Goal: Task Accomplishment & Management: Use online tool/utility

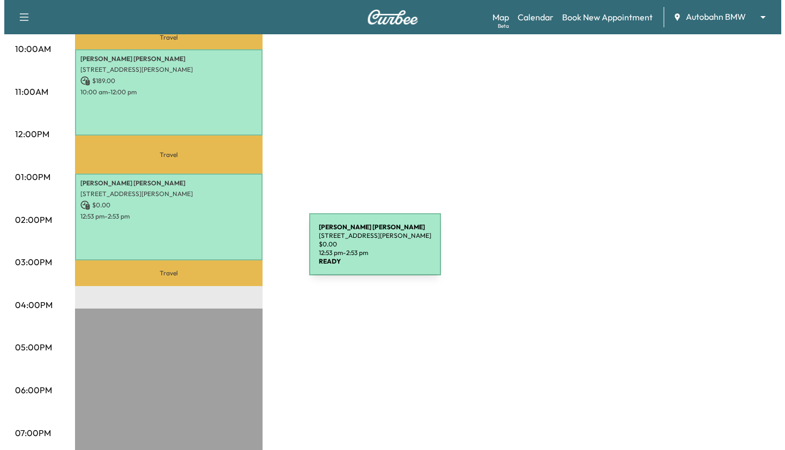
scroll to position [321, 0]
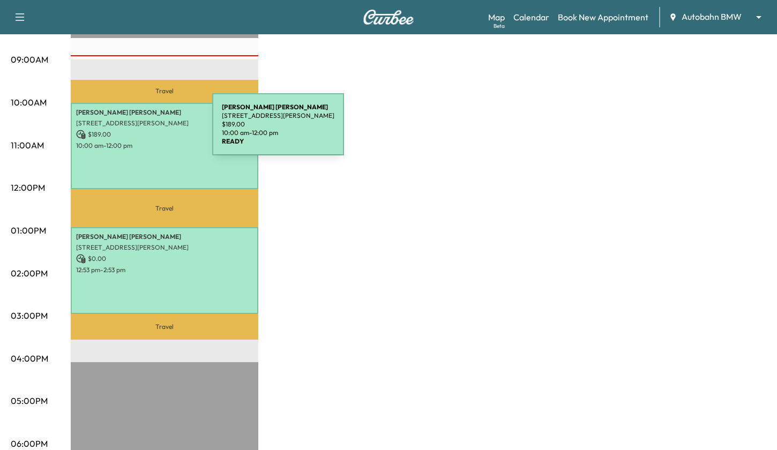
click at [132, 131] on p "$ 189.00" at bounding box center [164, 135] width 177 height 10
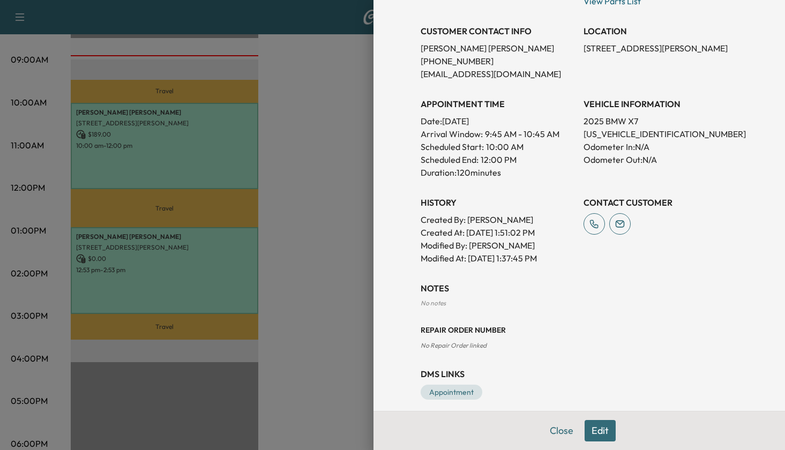
scroll to position [214, 0]
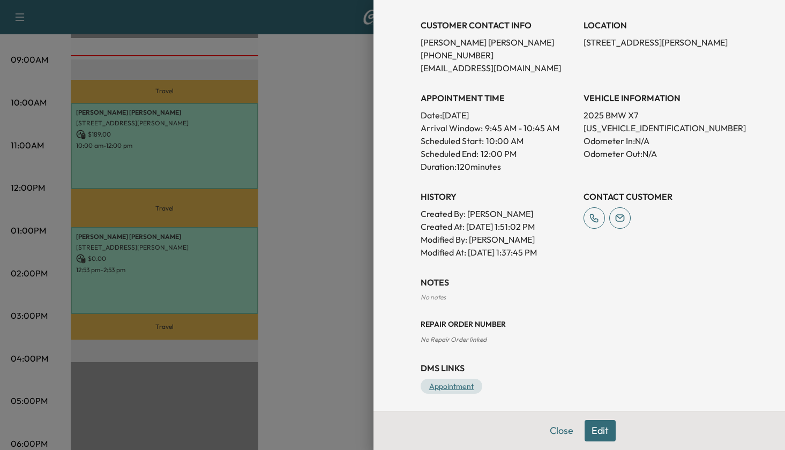
click at [465, 384] on link "Appointment" at bounding box center [452, 386] width 62 height 15
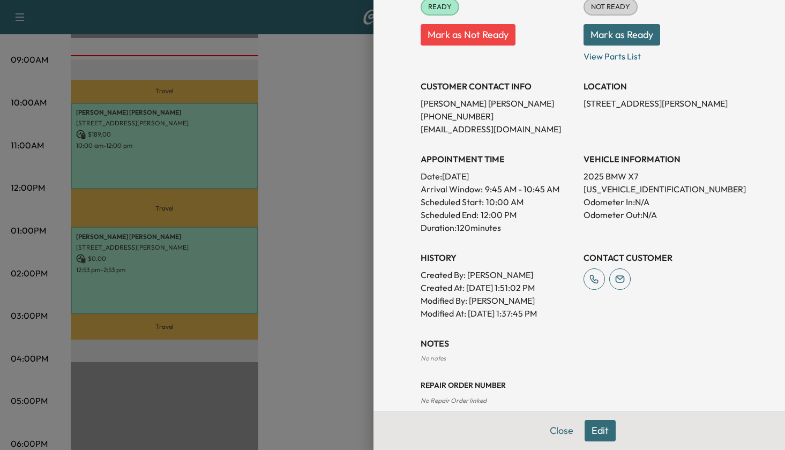
scroll to position [0, 0]
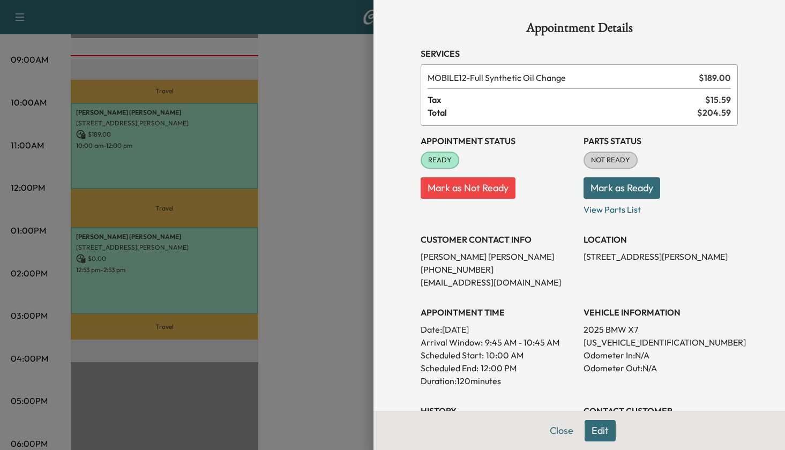
click at [629, 190] on button "Mark as Ready" at bounding box center [622, 187] width 77 height 21
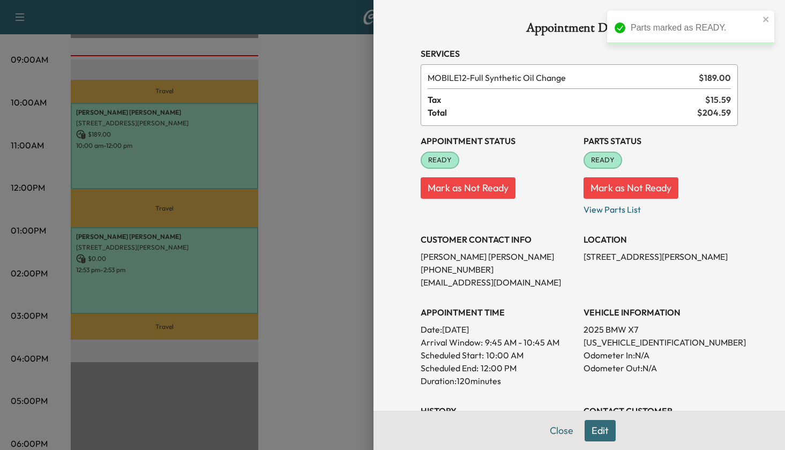
click at [349, 100] on div at bounding box center [392, 225] width 785 height 450
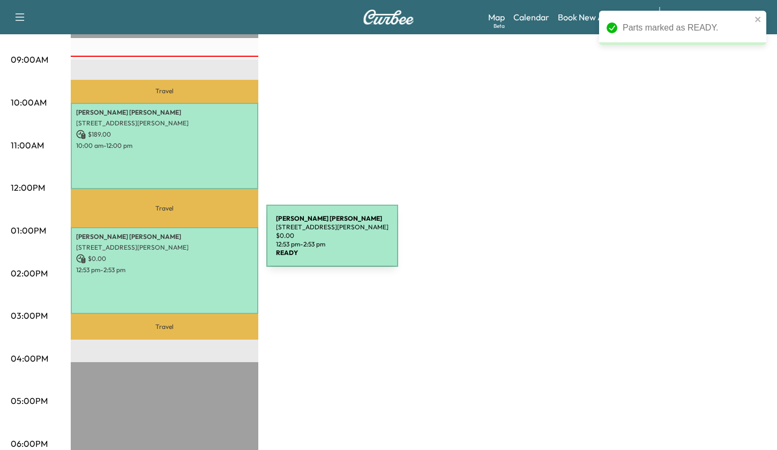
click at [186, 243] on p "[STREET_ADDRESS][PERSON_NAME]" at bounding box center [164, 247] width 177 height 9
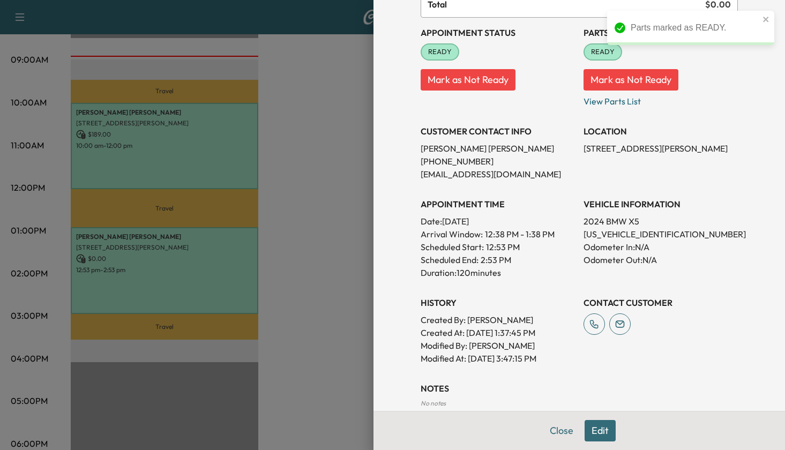
scroll to position [219, 0]
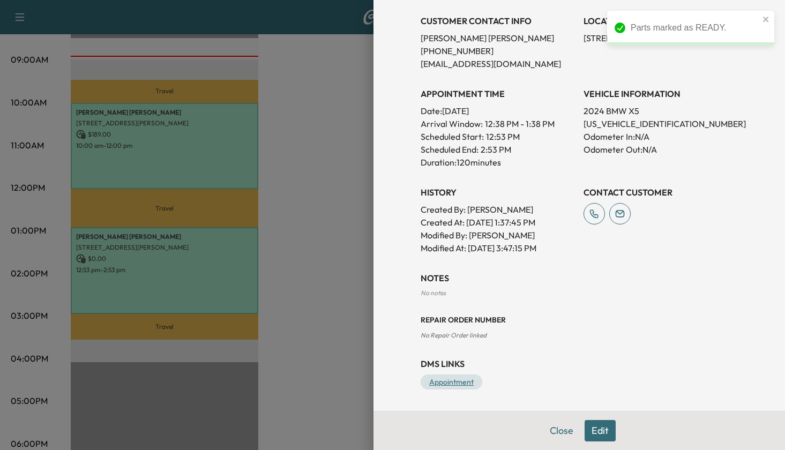
click at [459, 380] on link "Appointment" at bounding box center [452, 382] width 62 height 15
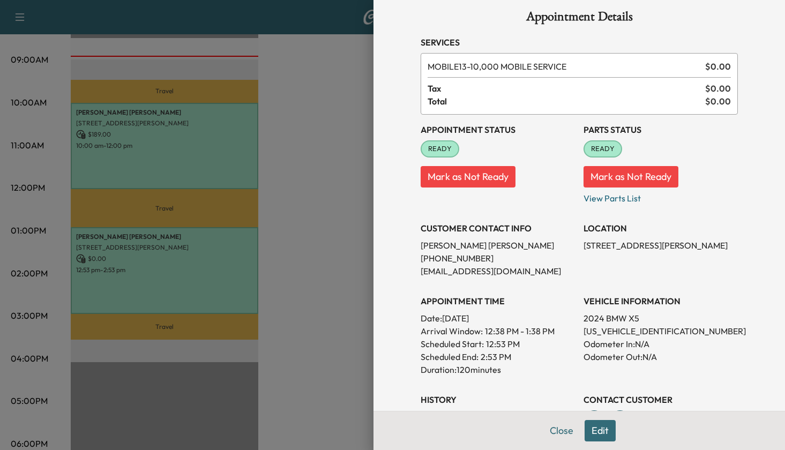
scroll to position [4, 0]
